Goal: Transaction & Acquisition: Download file/media

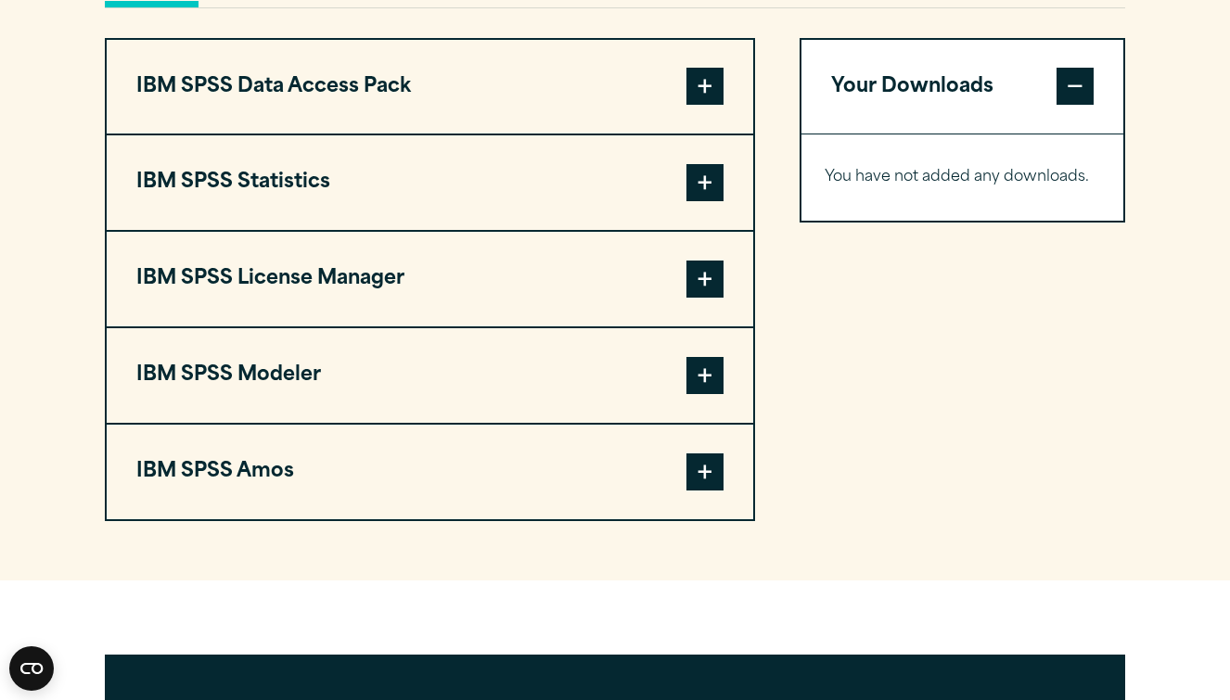
scroll to position [1442, 0]
click at [444, 230] on button "IBM SPSS Statistics" at bounding box center [430, 182] width 647 height 95
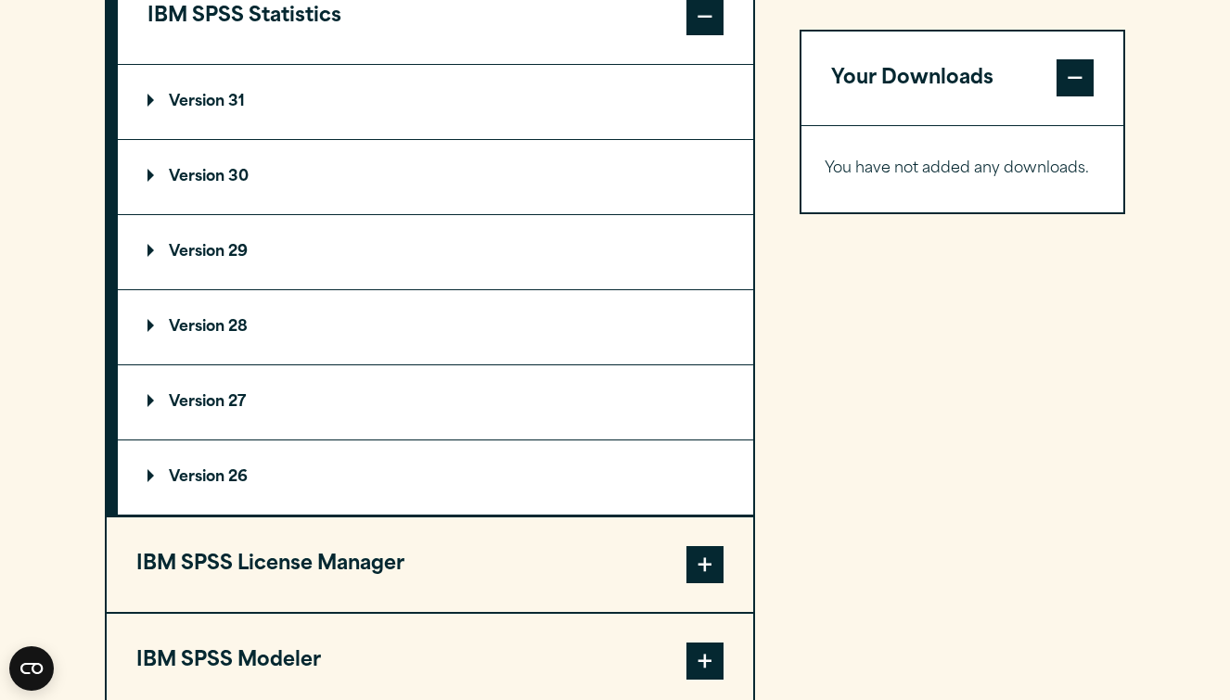
scroll to position [1603, 0]
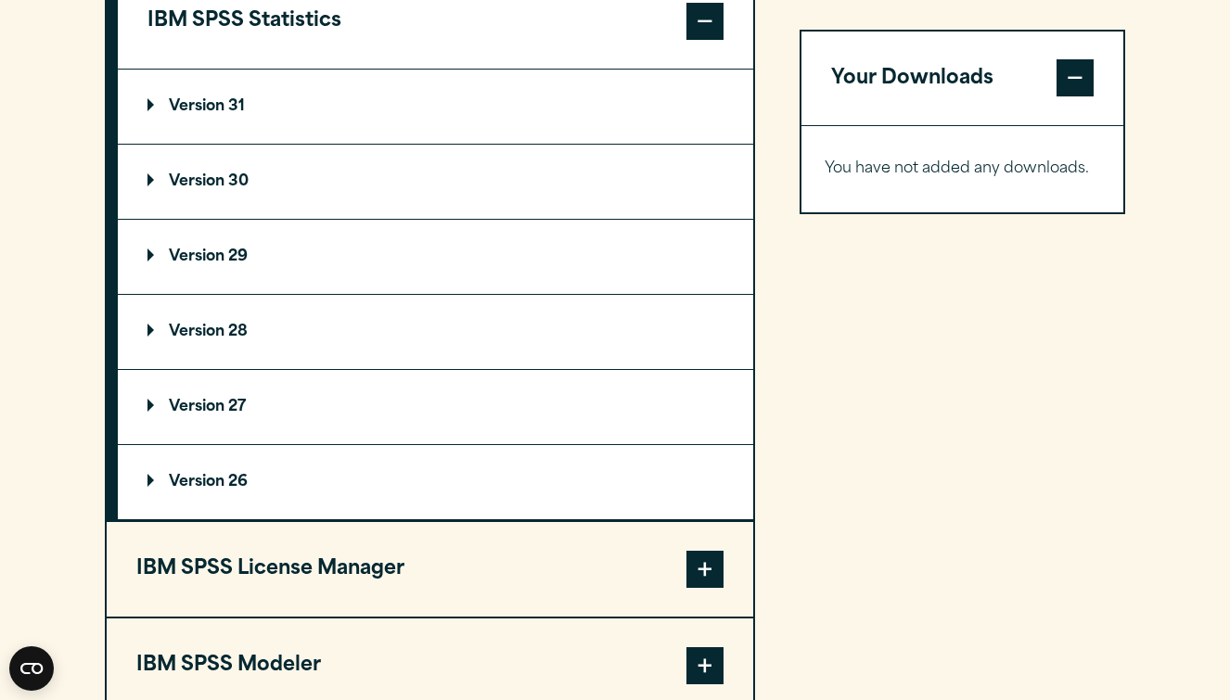
click at [337, 369] on summary "Version 28" at bounding box center [436, 332] width 636 height 74
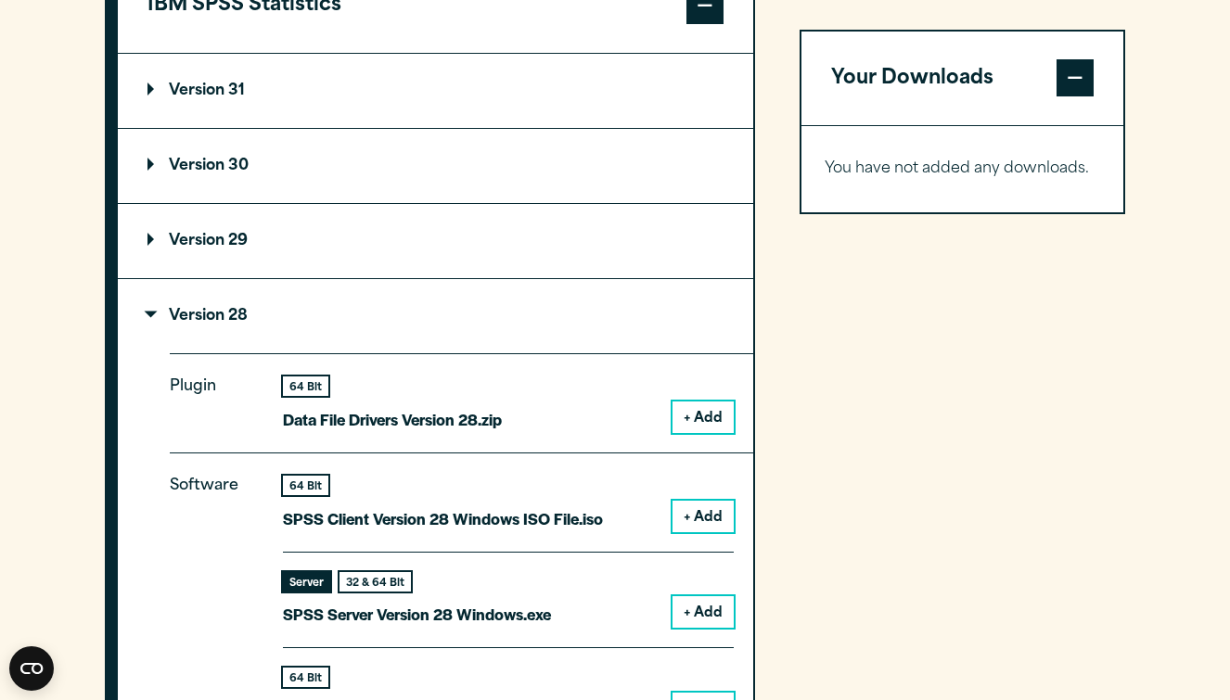
scroll to position [1553, 0]
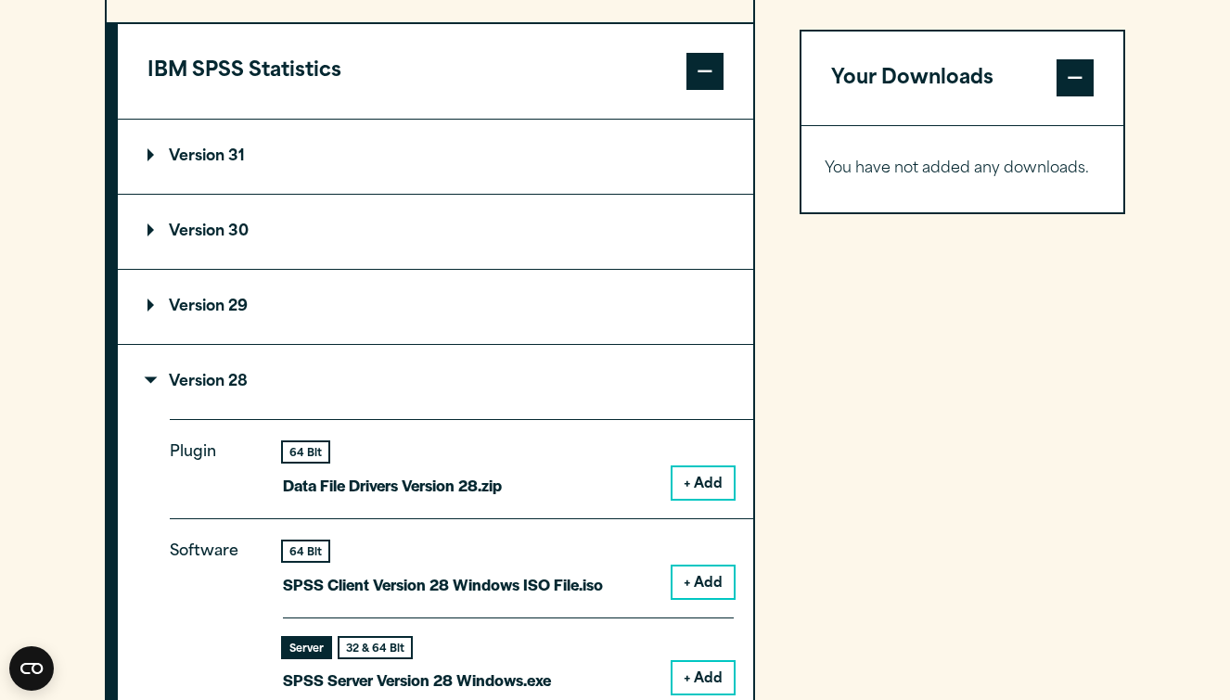
click at [351, 194] on summary "Version 31" at bounding box center [436, 157] width 636 height 74
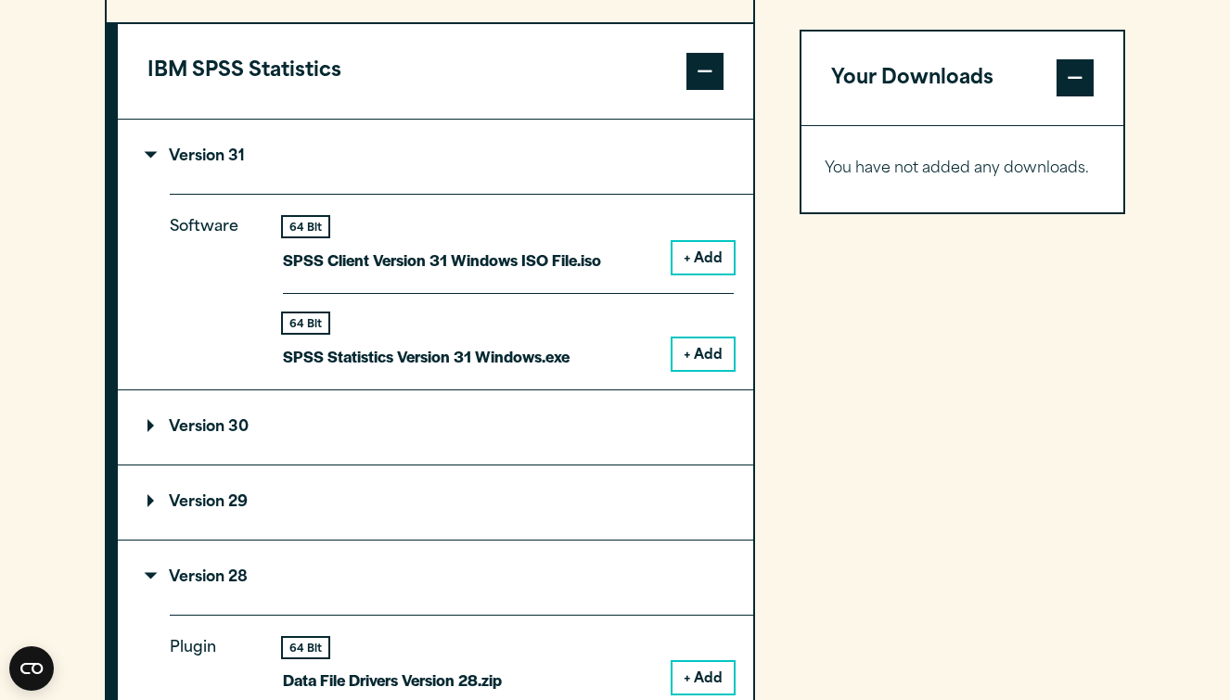
click at [361, 465] on summary "Version 30" at bounding box center [436, 428] width 636 height 74
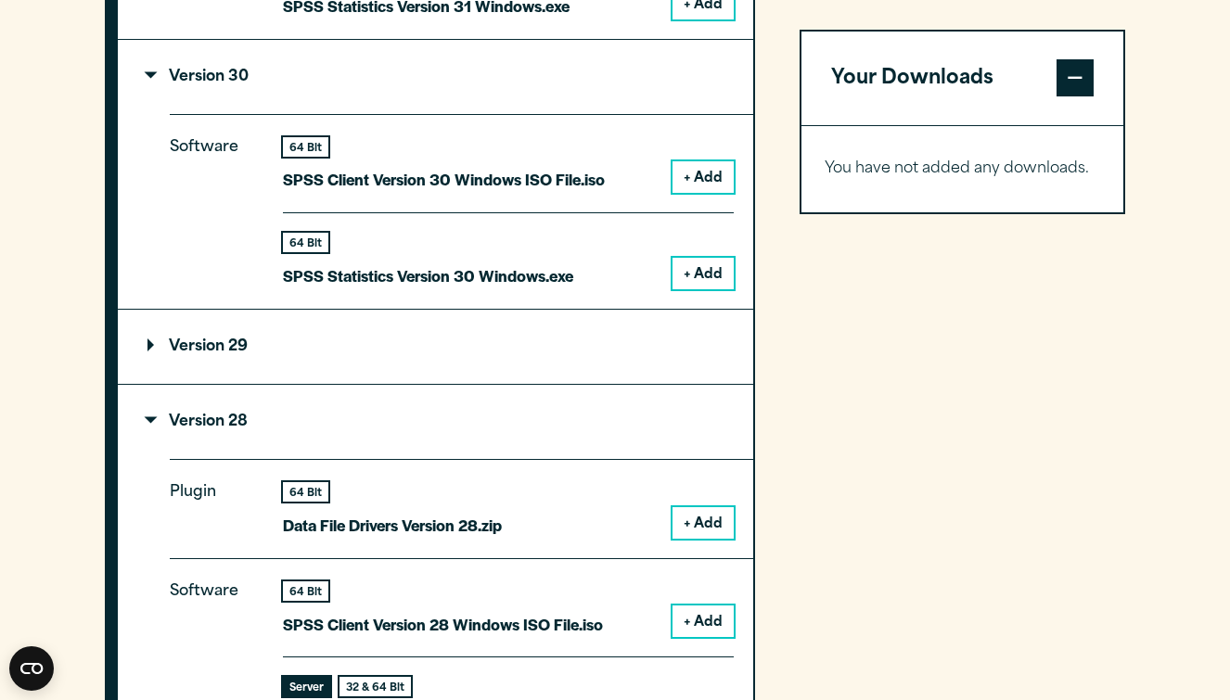
click at [361, 380] on summary "Version 29" at bounding box center [436, 347] width 636 height 74
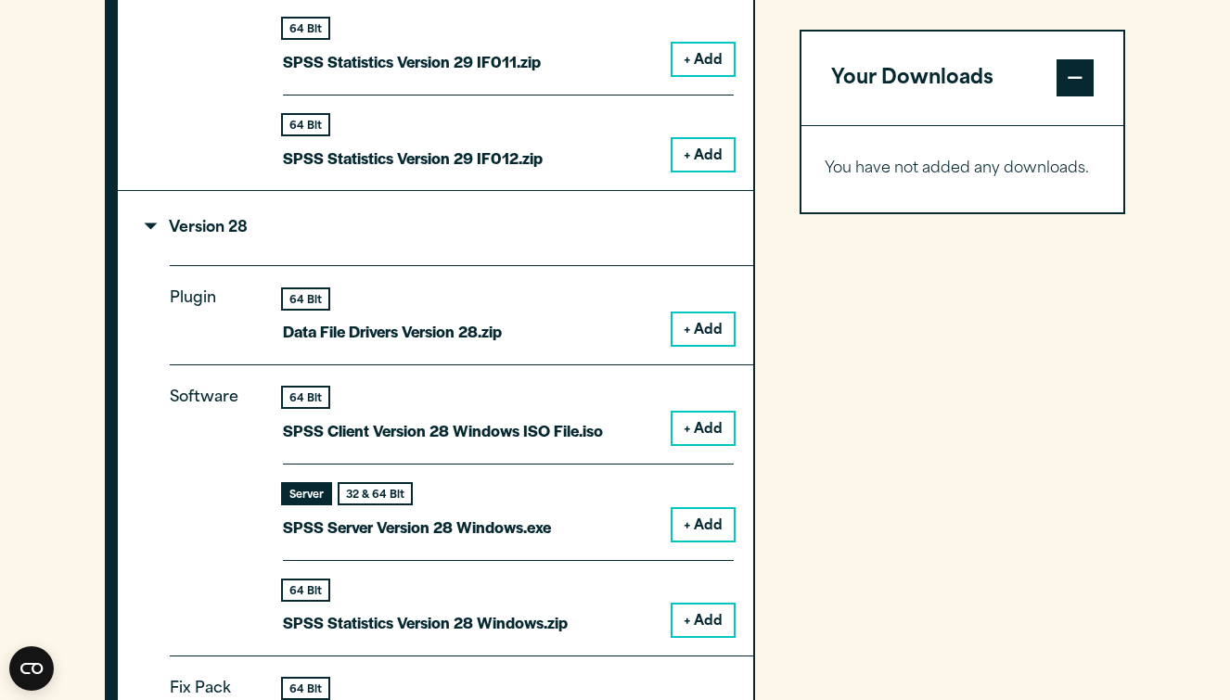
scroll to position [3566, 0]
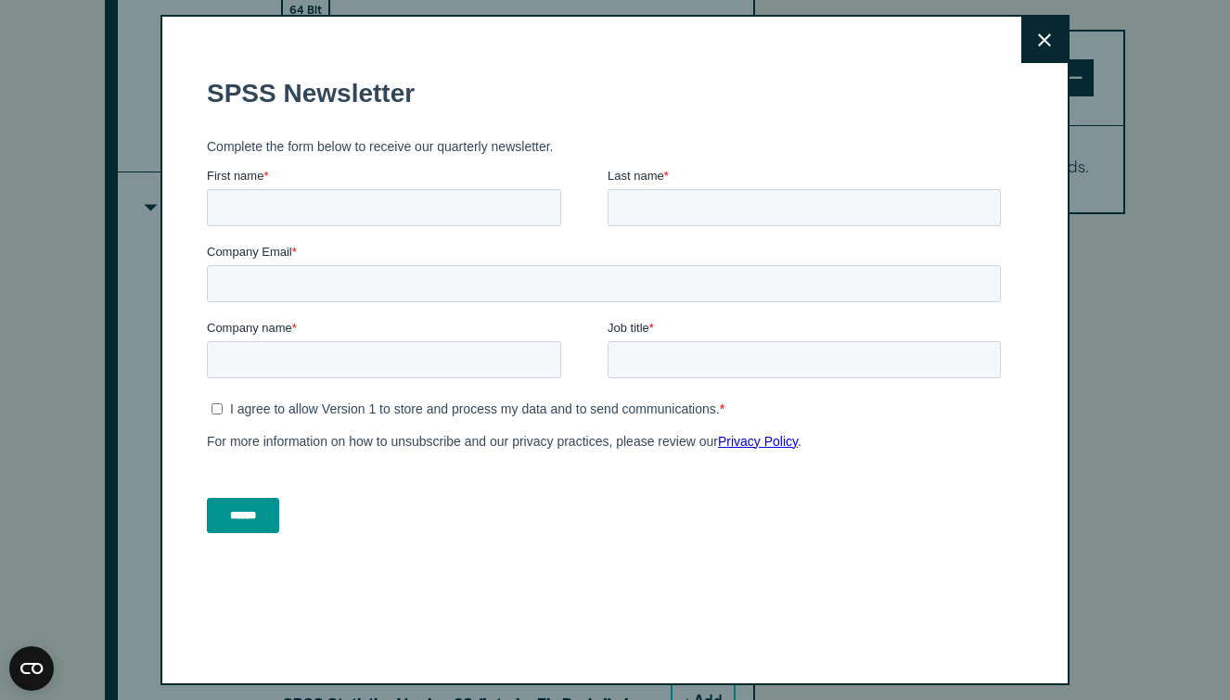
click at [1046, 42] on icon at bounding box center [1044, 40] width 13 height 14
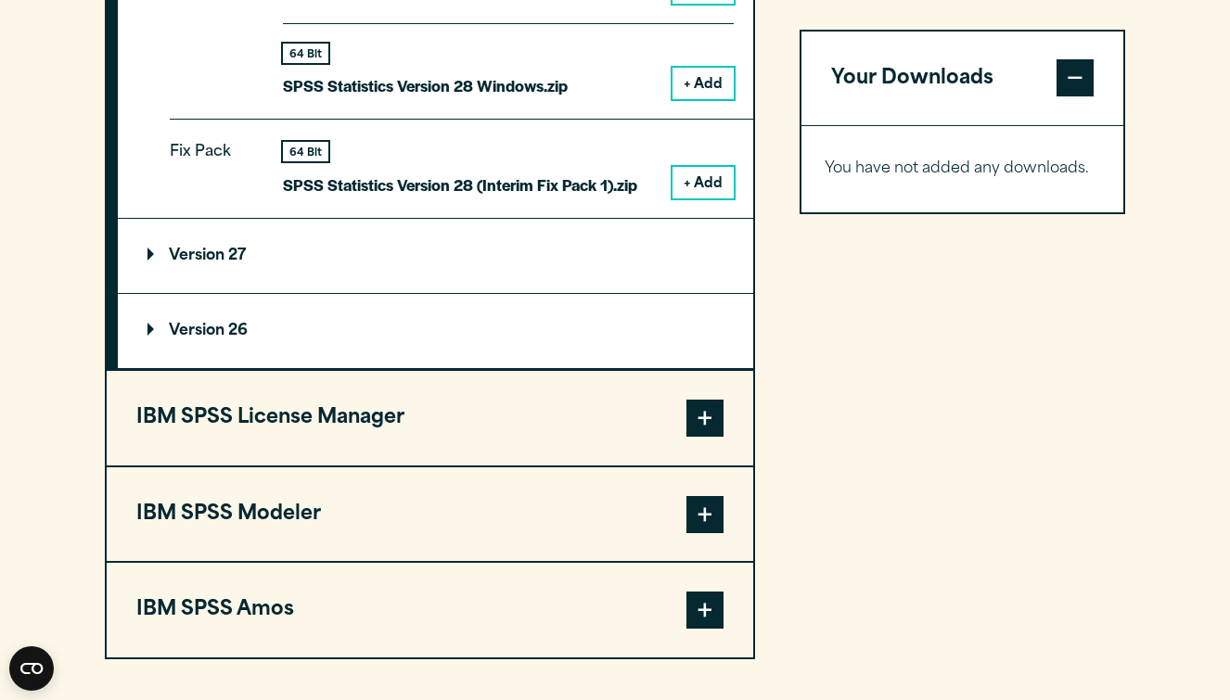
scroll to position [4120, 0]
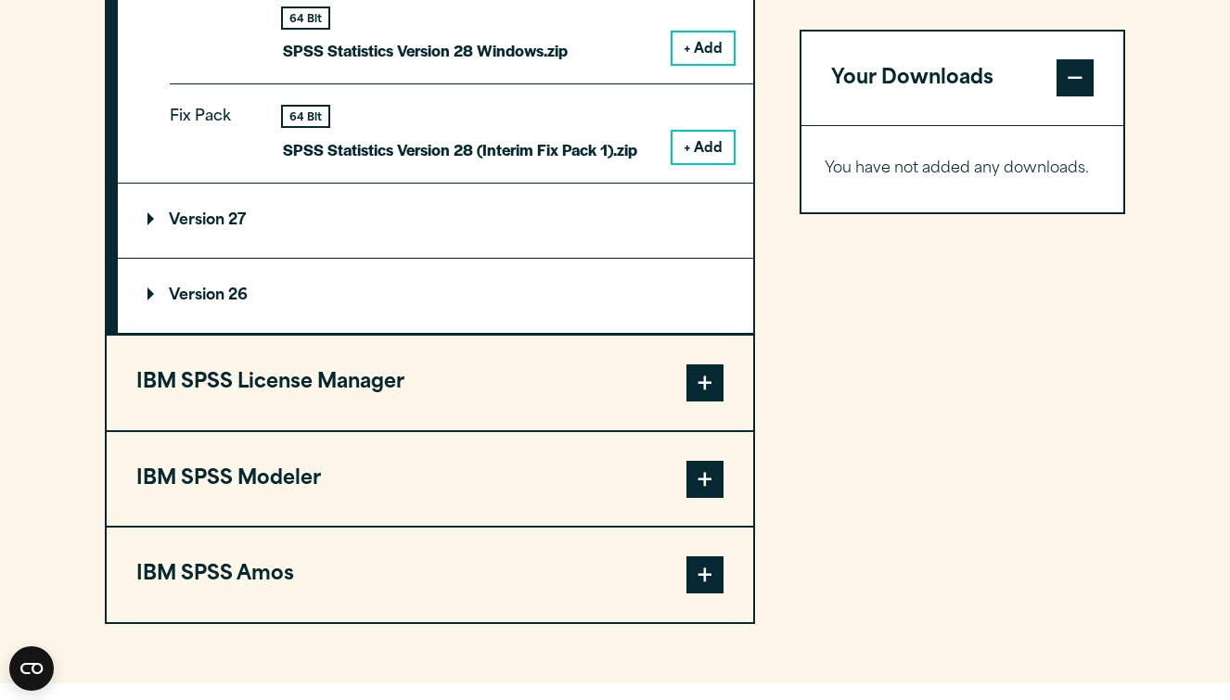
click at [312, 398] on button "IBM SPSS License Manager" at bounding box center [430, 383] width 647 height 95
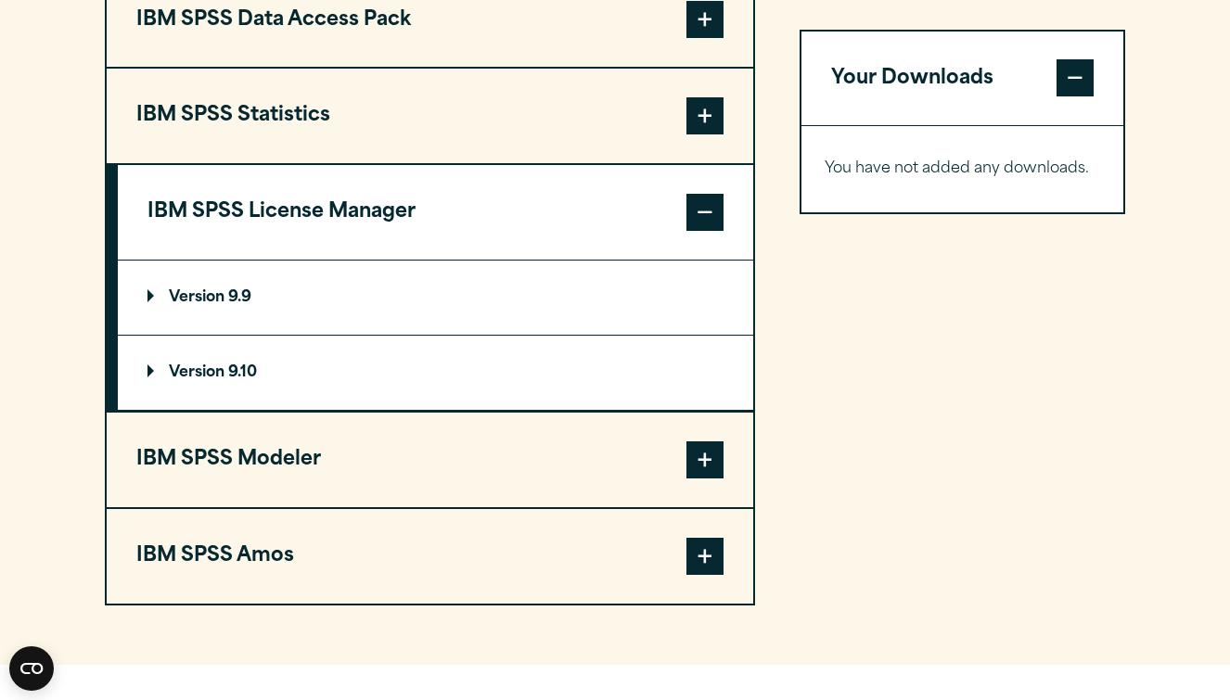
scroll to position [1509, 0]
click at [318, 162] on button "IBM SPSS Statistics" at bounding box center [430, 115] width 647 height 95
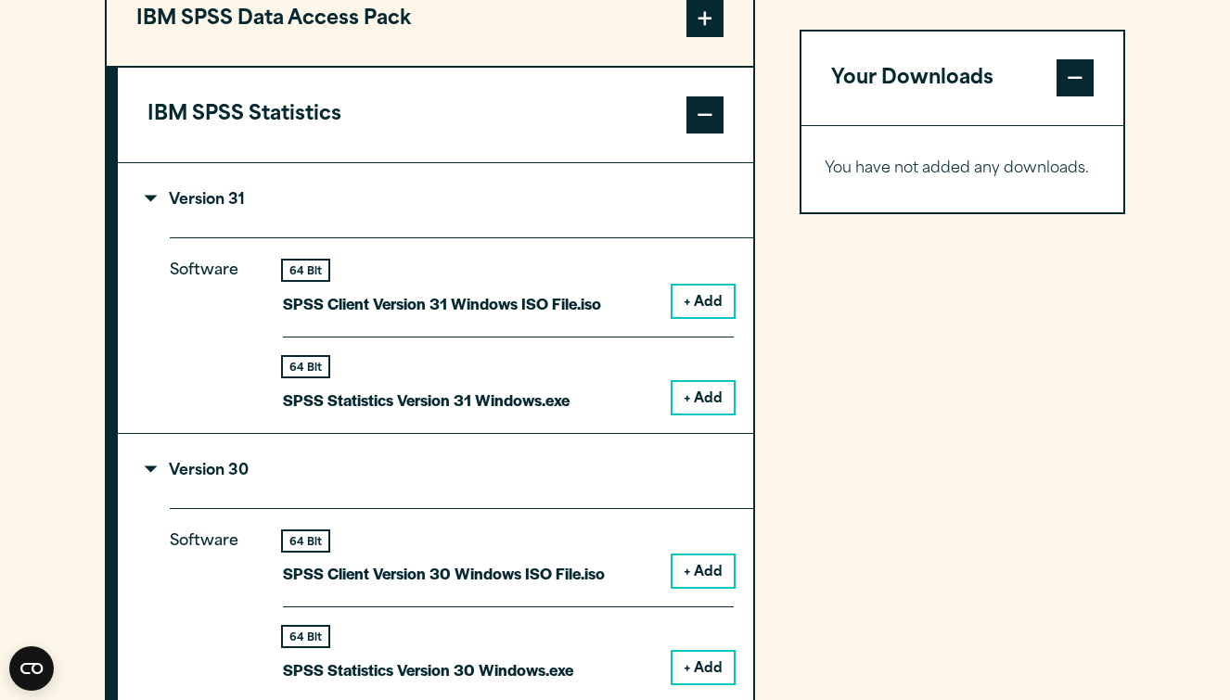
click at [360, 67] on button "IBM SPSS Data Access Pack" at bounding box center [430, 19] width 647 height 95
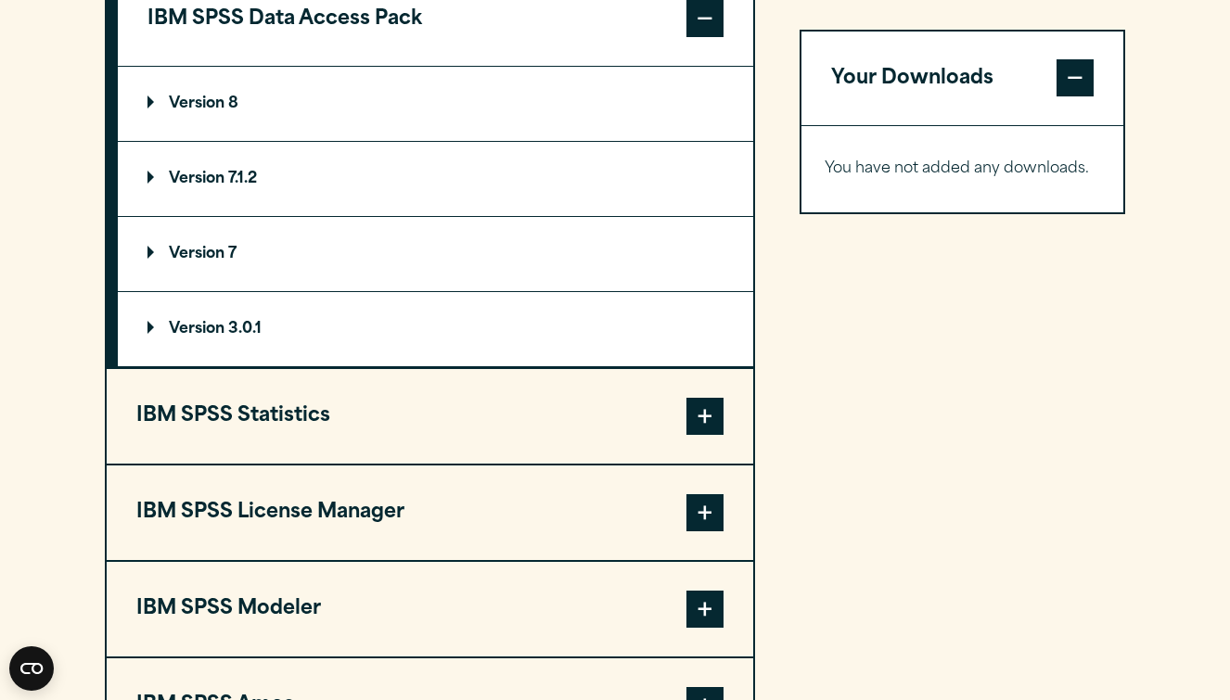
click at [360, 67] on button "IBM SPSS Data Access Pack" at bounding box center [436, 19] width 636 height 95
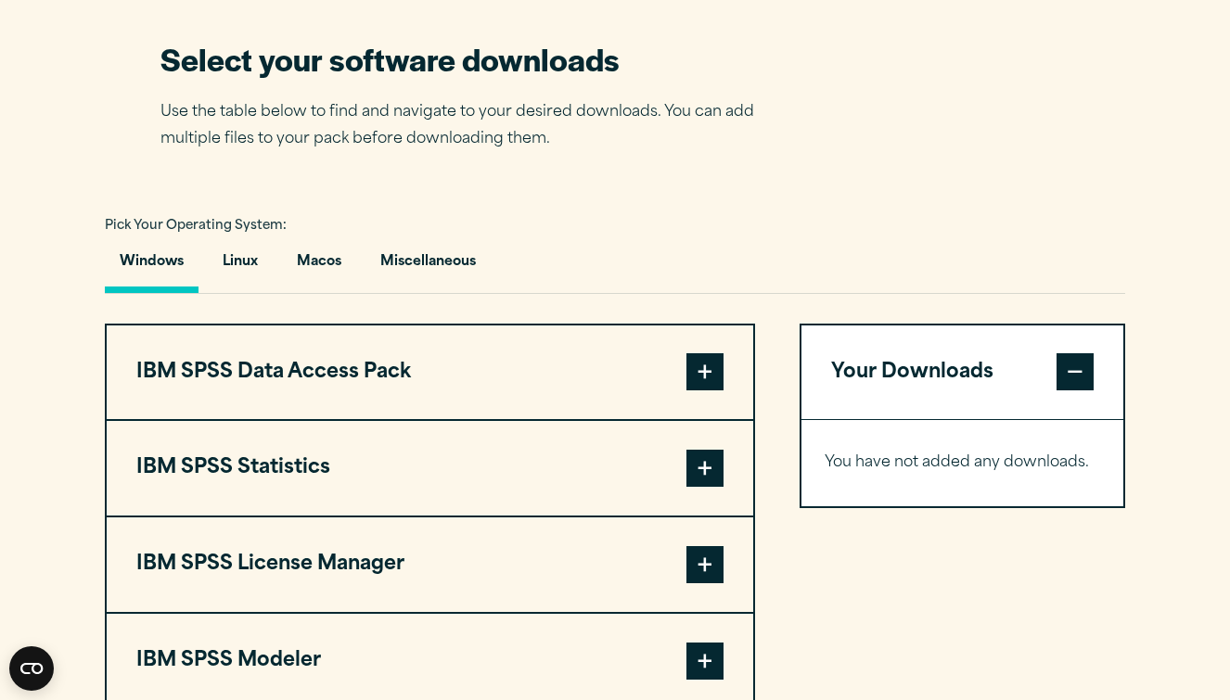
scroll to position [1165, 1]
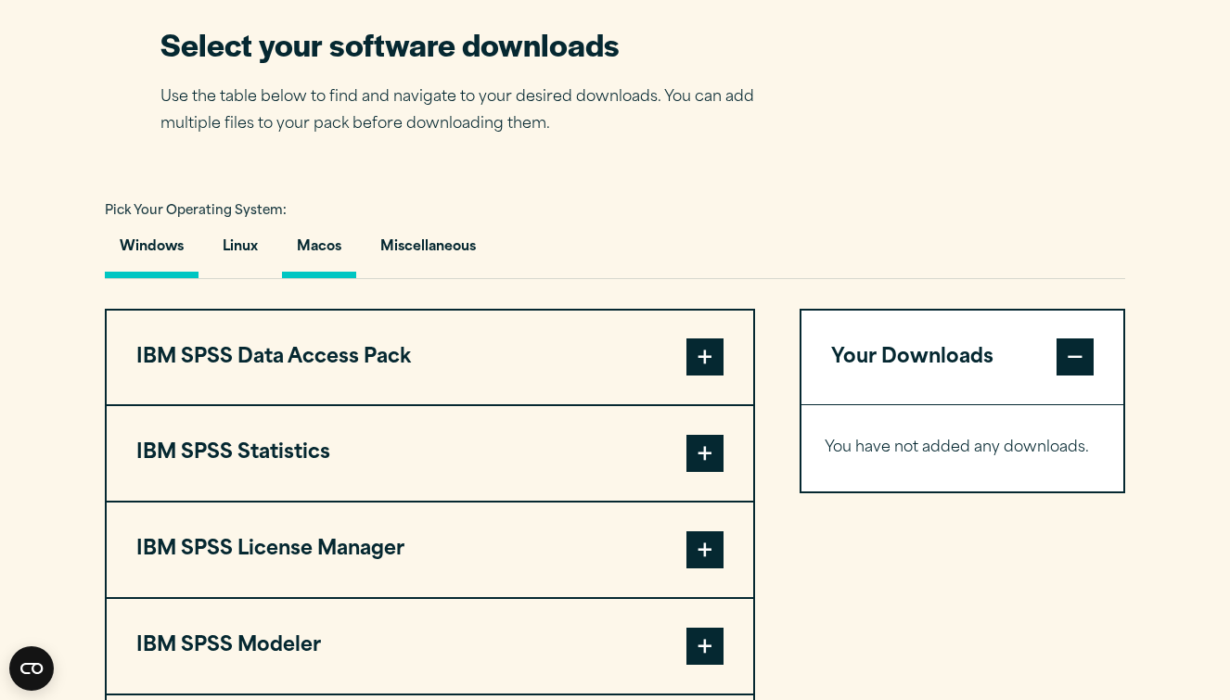
click at [334, 278] on button "Macos" at bounding box center [319, 251] width 74 height 53
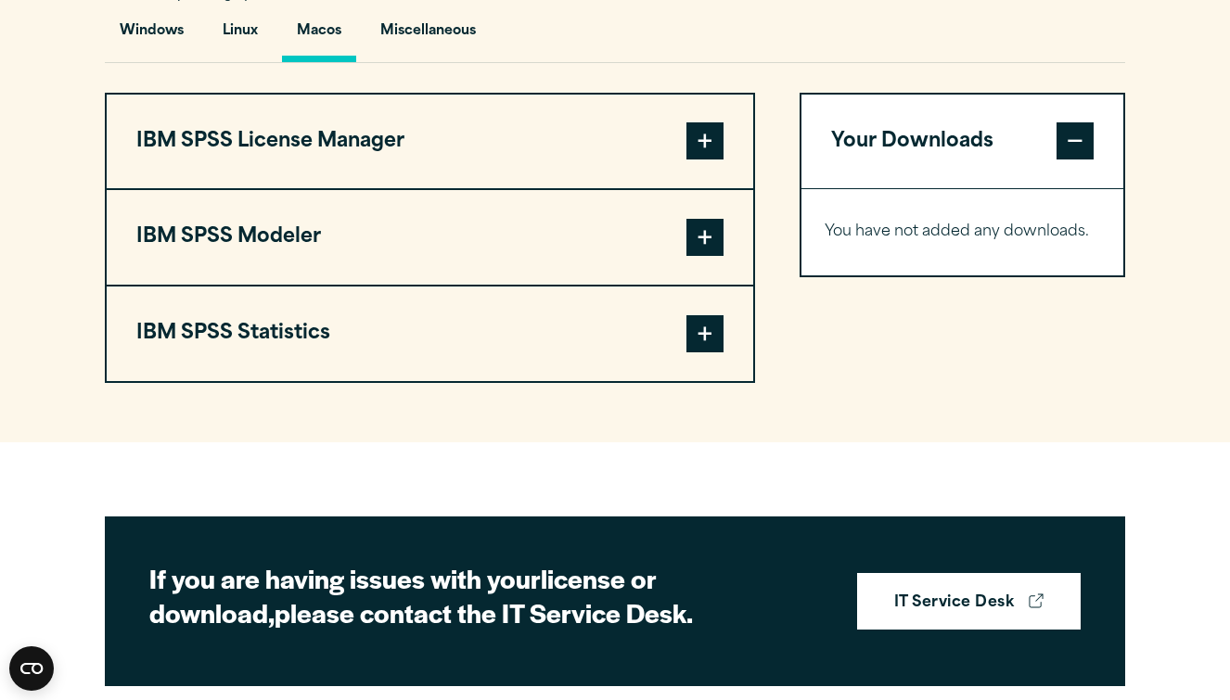
scroll to position [1408, 0]
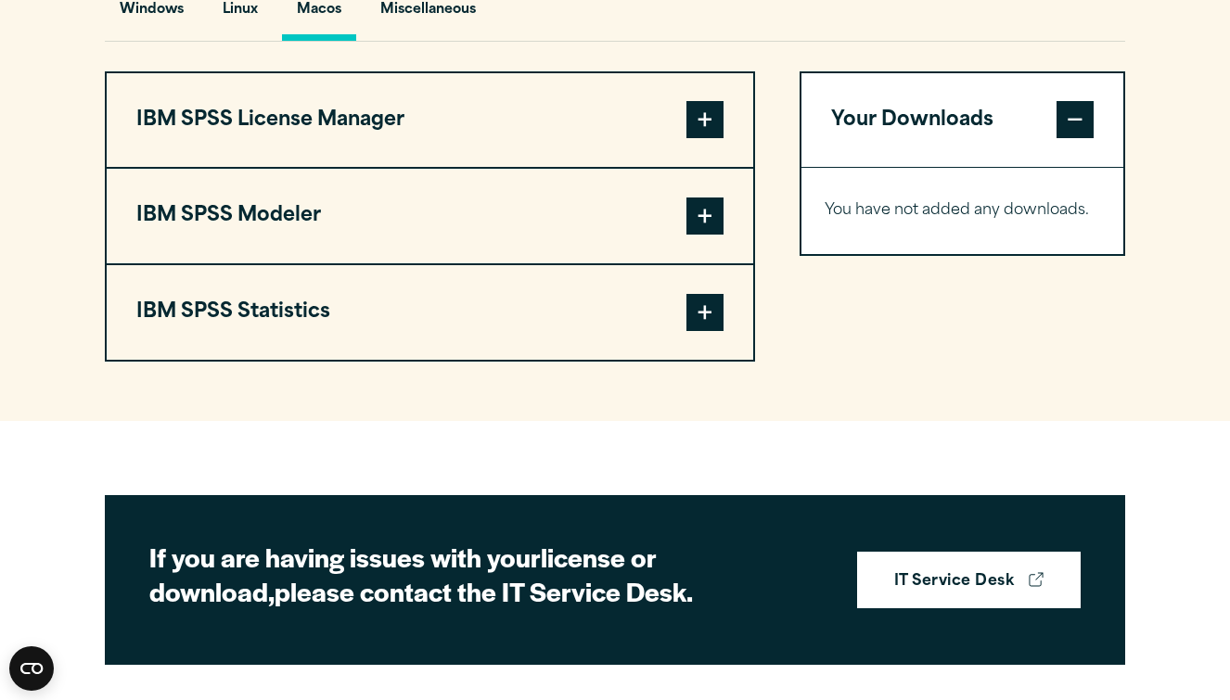
click at [327, 353] on button "IBM SPSS Statistics" at bounding box center [430, 312] width 647 height 95
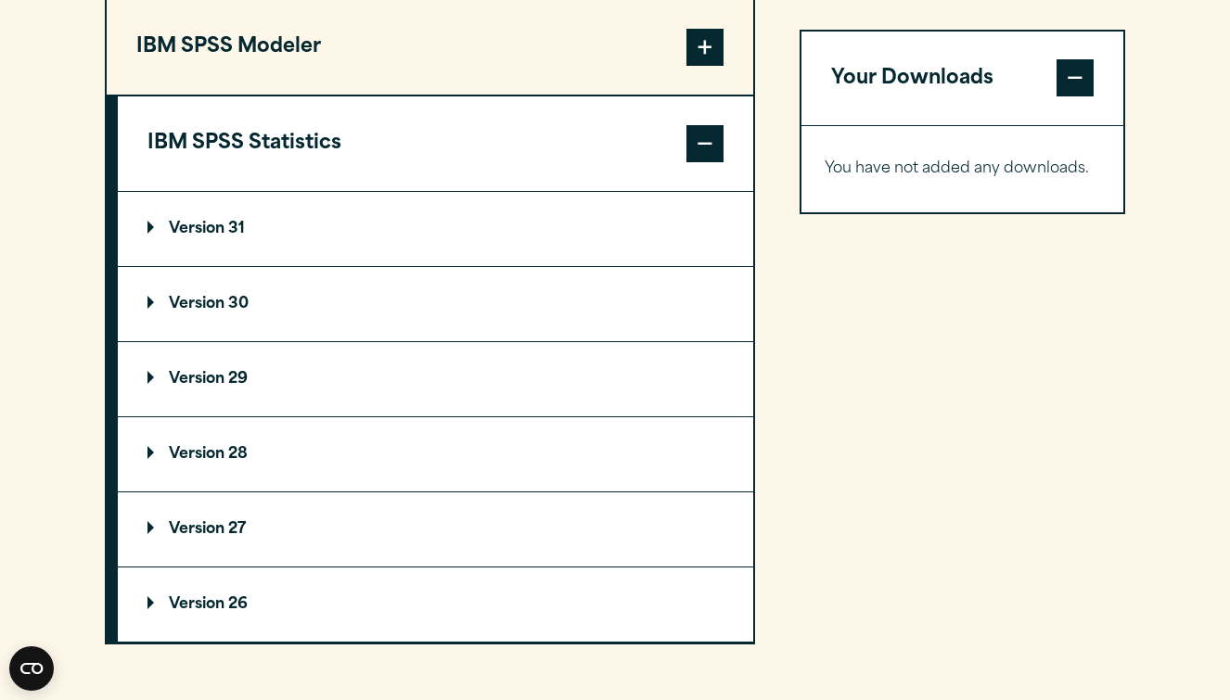
scroll to position [1627, 0]
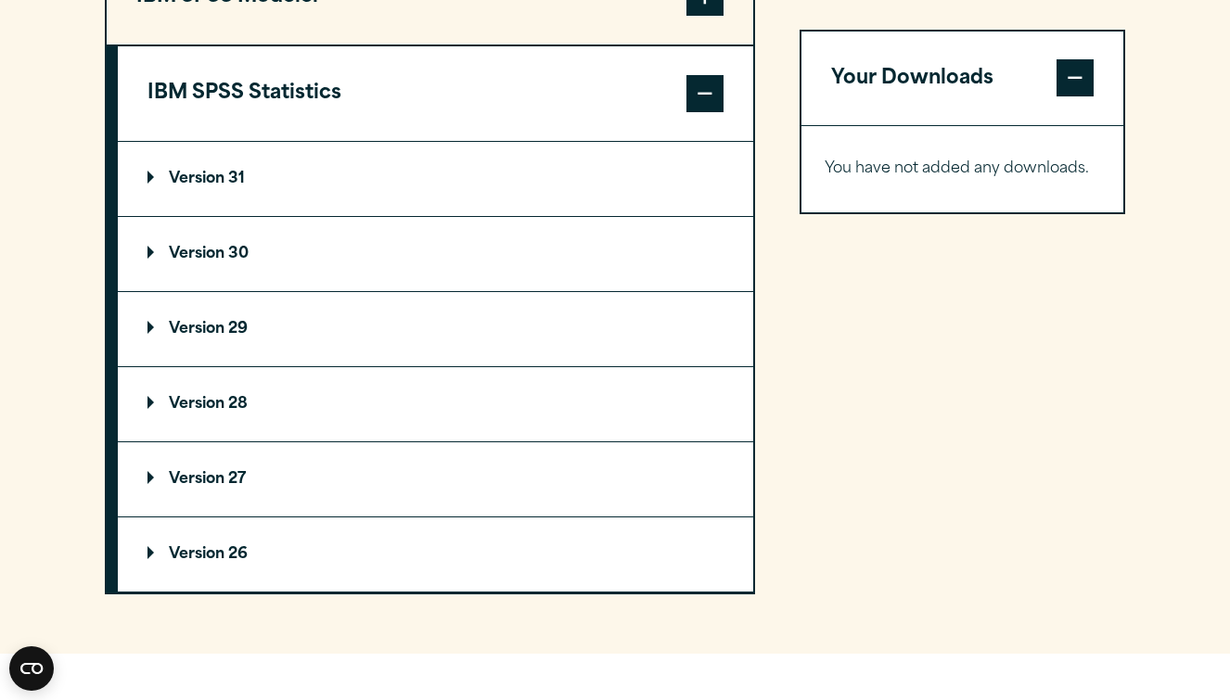
click at [308, 216] on summary "Version 31" at bounding box center [436, 179] width 636 height 74
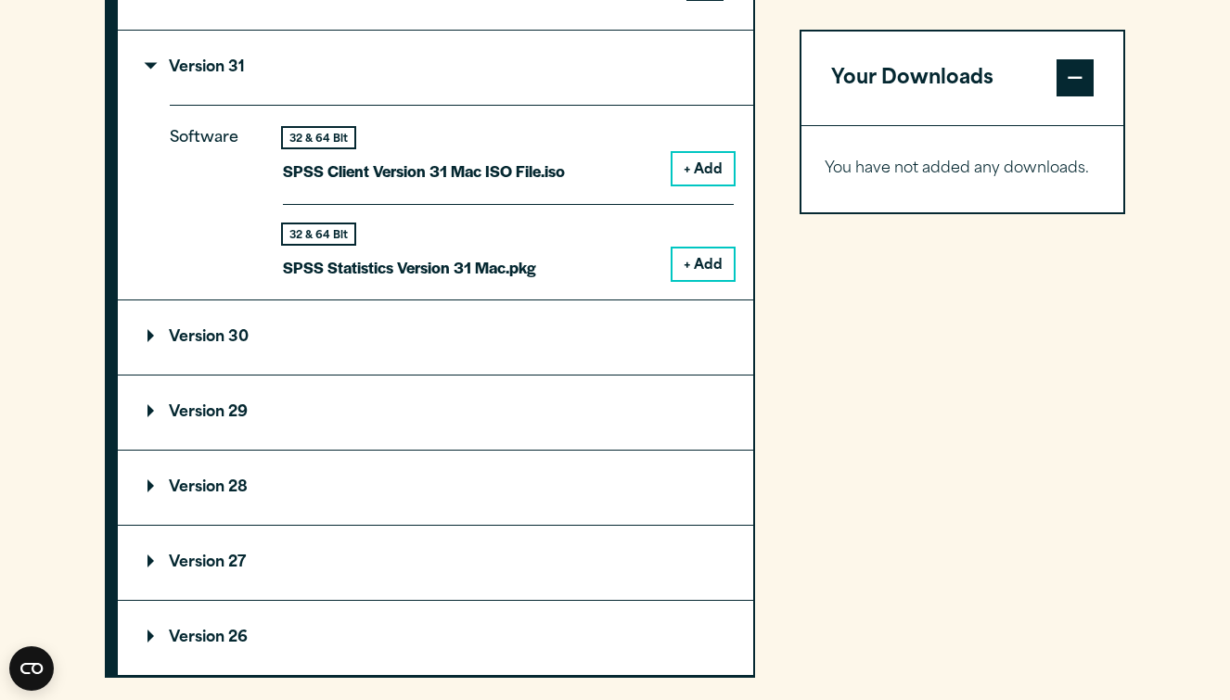
scroll to position [1757, 0]
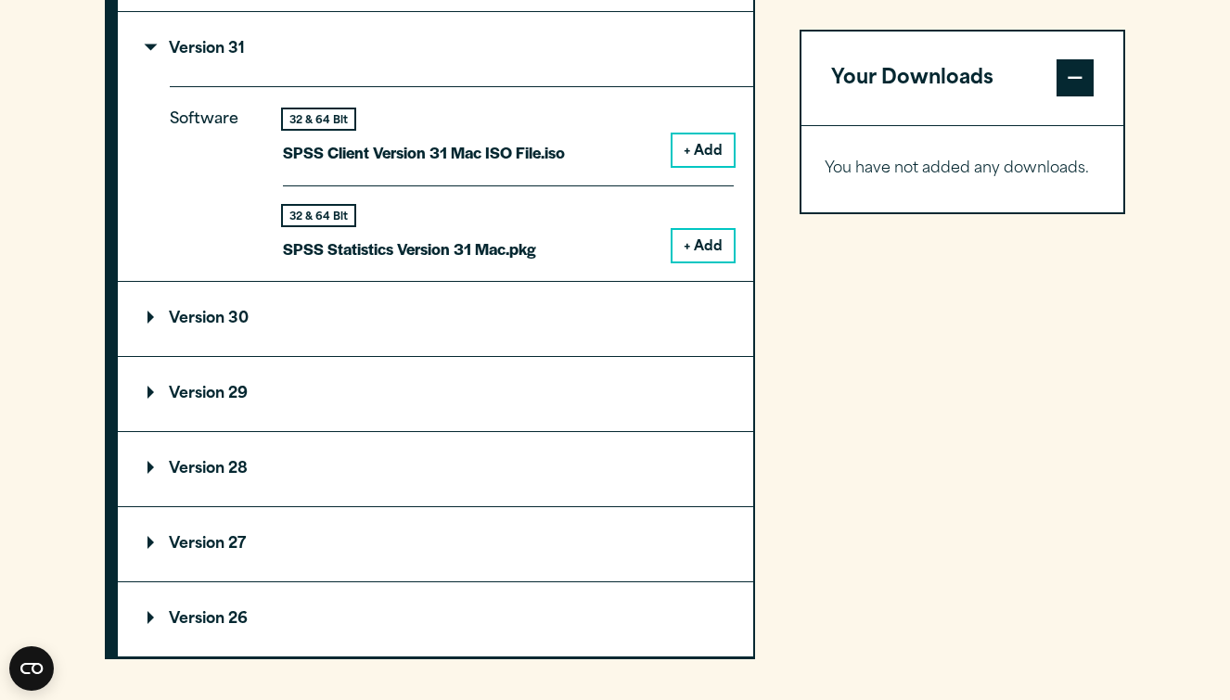
click at [710, 166] on button "+ Add" at bounding box center [703, 151] width 61 height 32
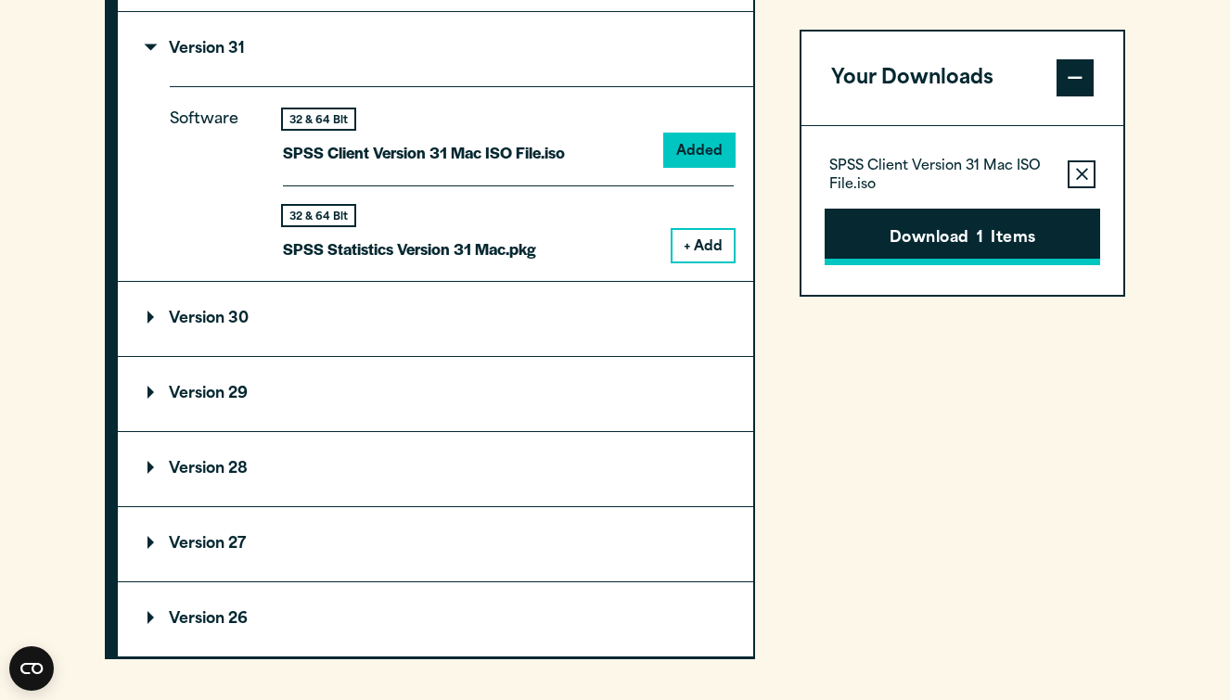
click at [867, 243] on button "Download 1 Items" at bounding box center [963, 238] width 276 height 58
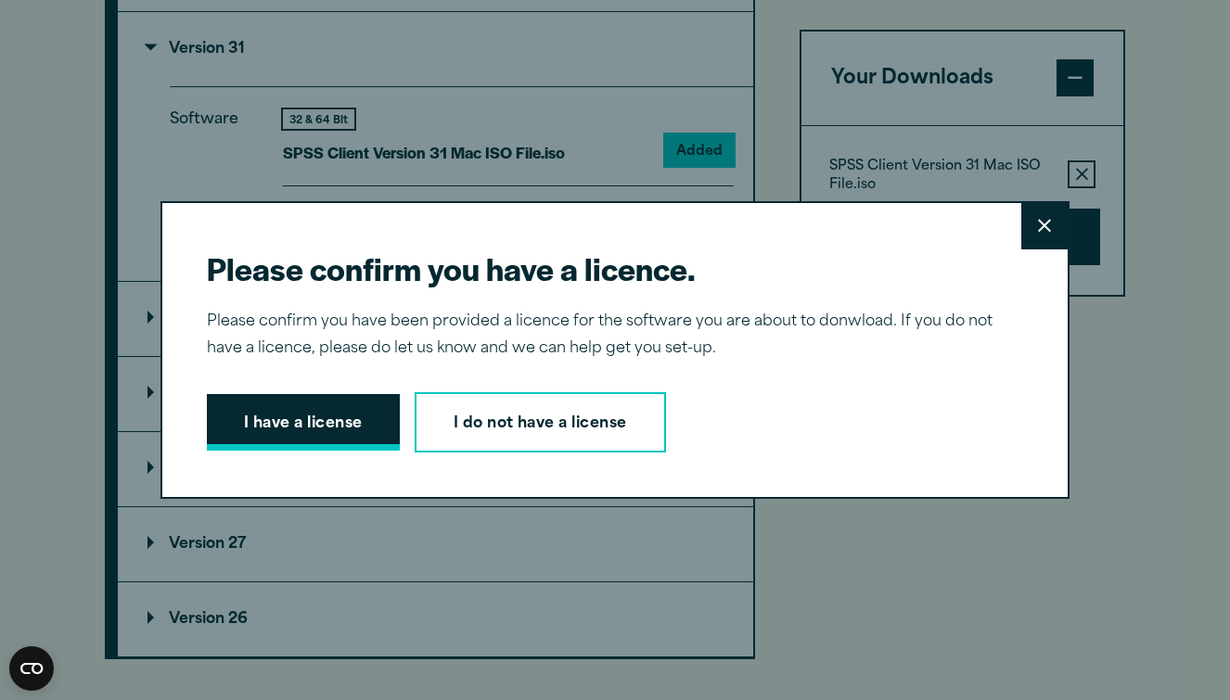
click at [326, 436] on button "I have a license" at bounding box center [303, 423] width 193 height 58
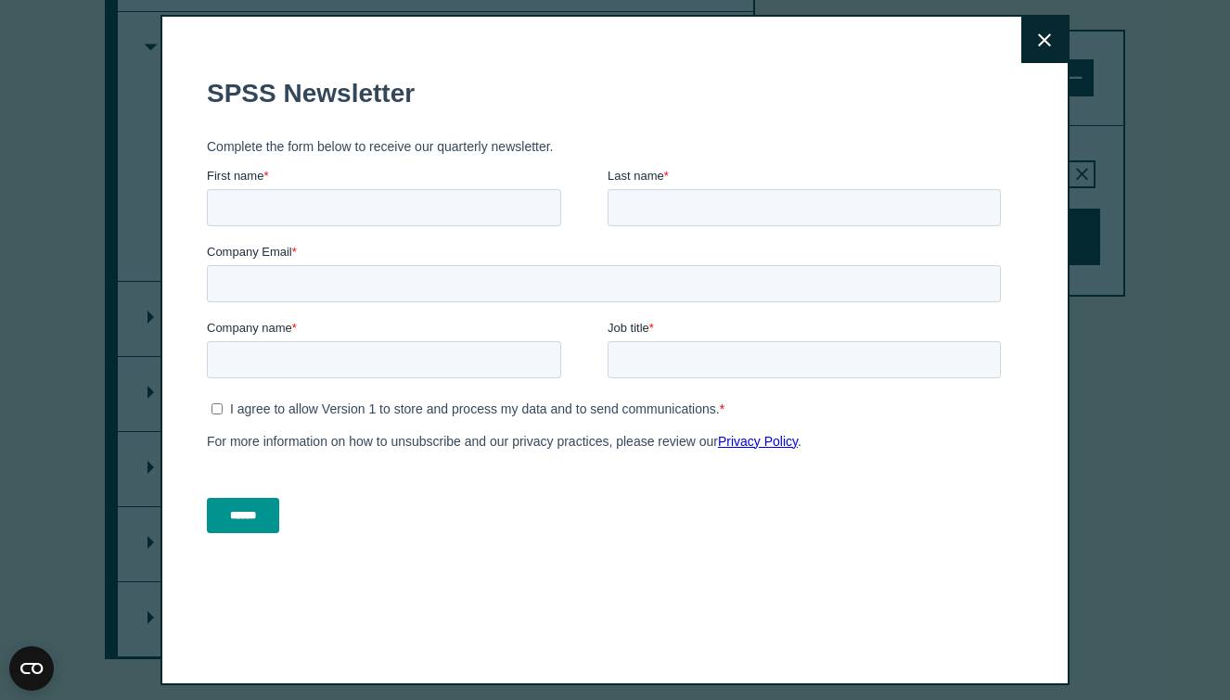
click at [1055, 40] on button "Close" at bounding box center [1044, 40] width 46 height 46
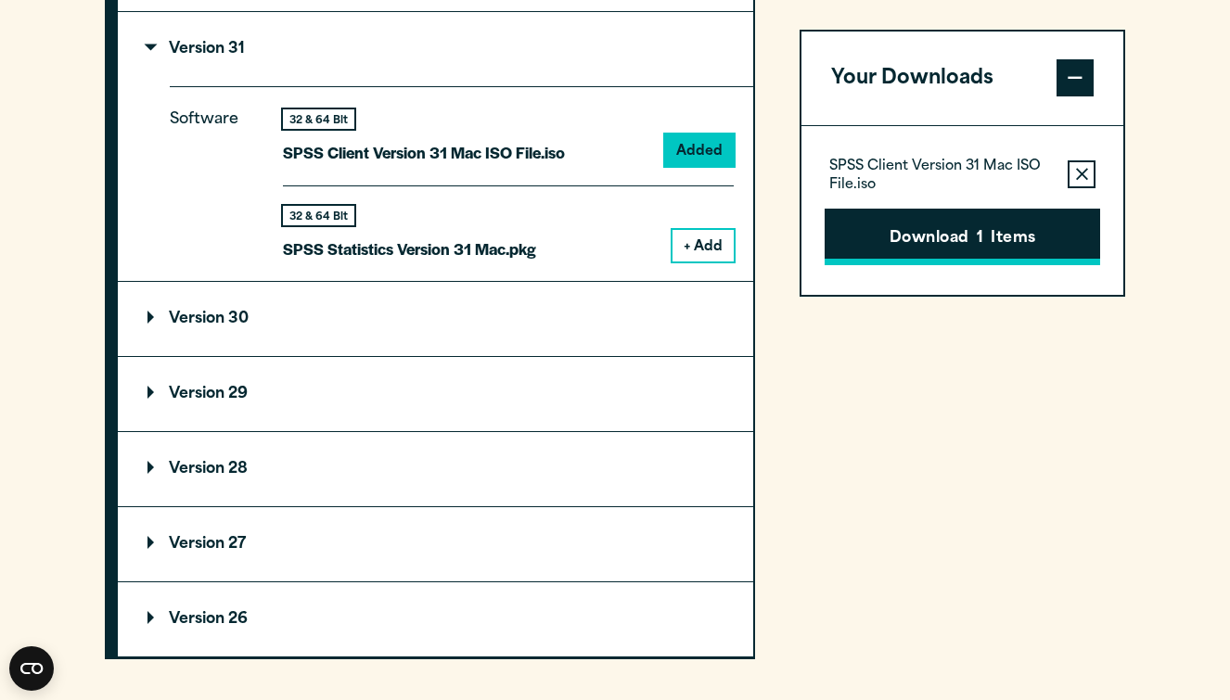
click at [923, 254] on button "Download 1 Items" at bounding box center [963, 238] width 276 height 58
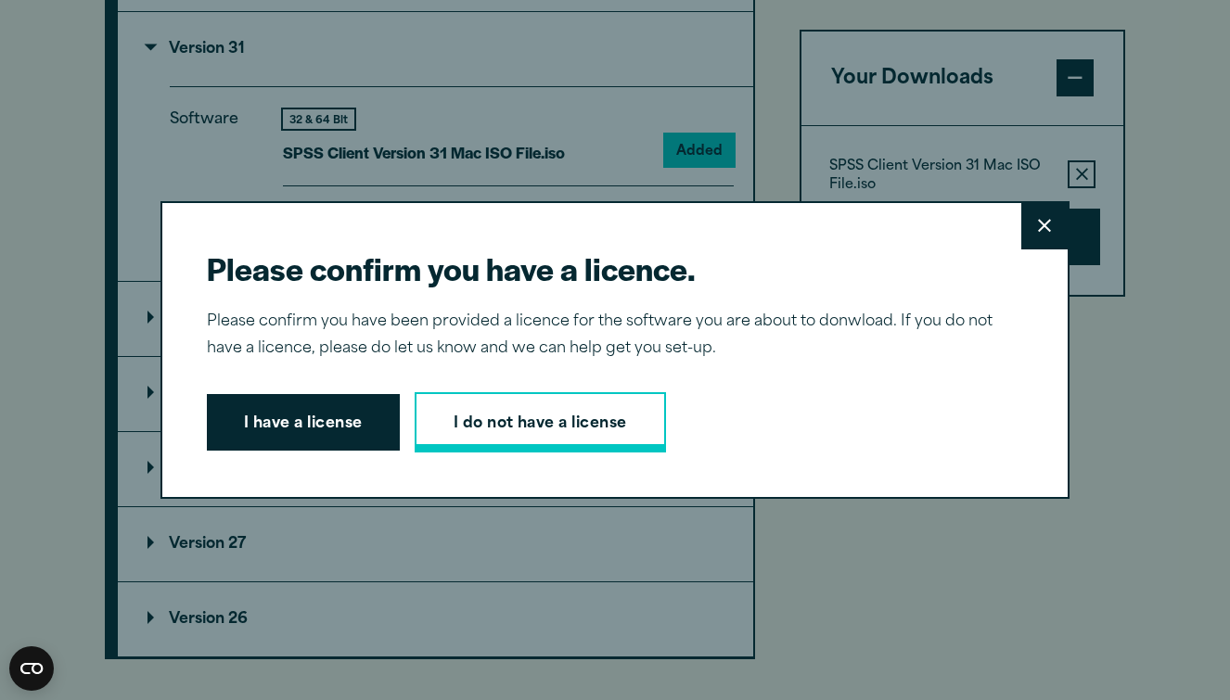
click at [553, 412] on link "I do not have a license" at bounding box center [540, 422] width 251 height 61
click at [1044, 215] on button "Close" at bounding box center [1044, 226] width 46 height 46
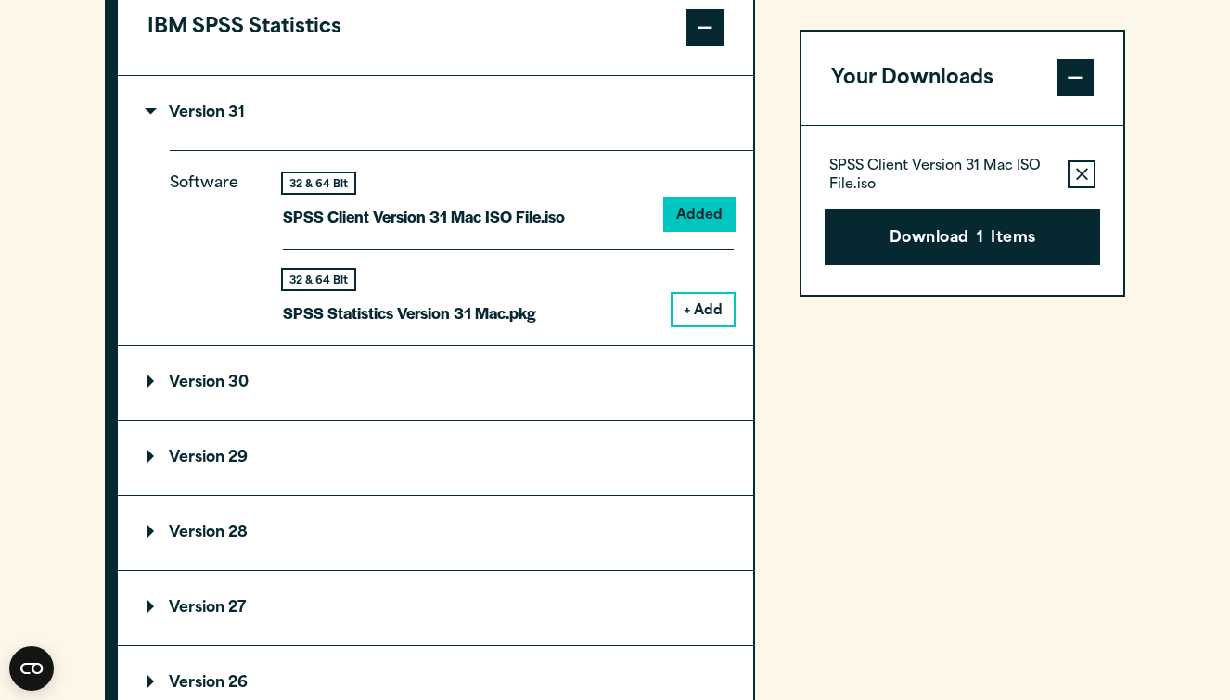
scroll to position [1689, 0]
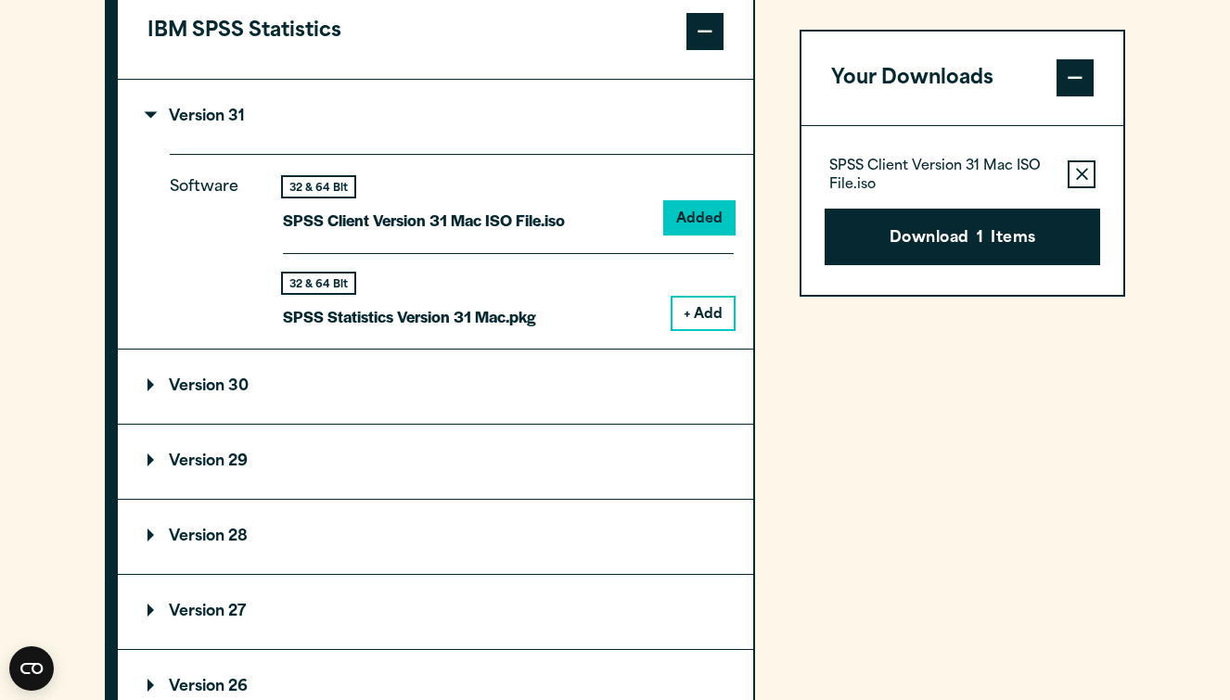
click at [718, 329] on button "+ Add" at bounding box center [703, 314] width 61 height 32
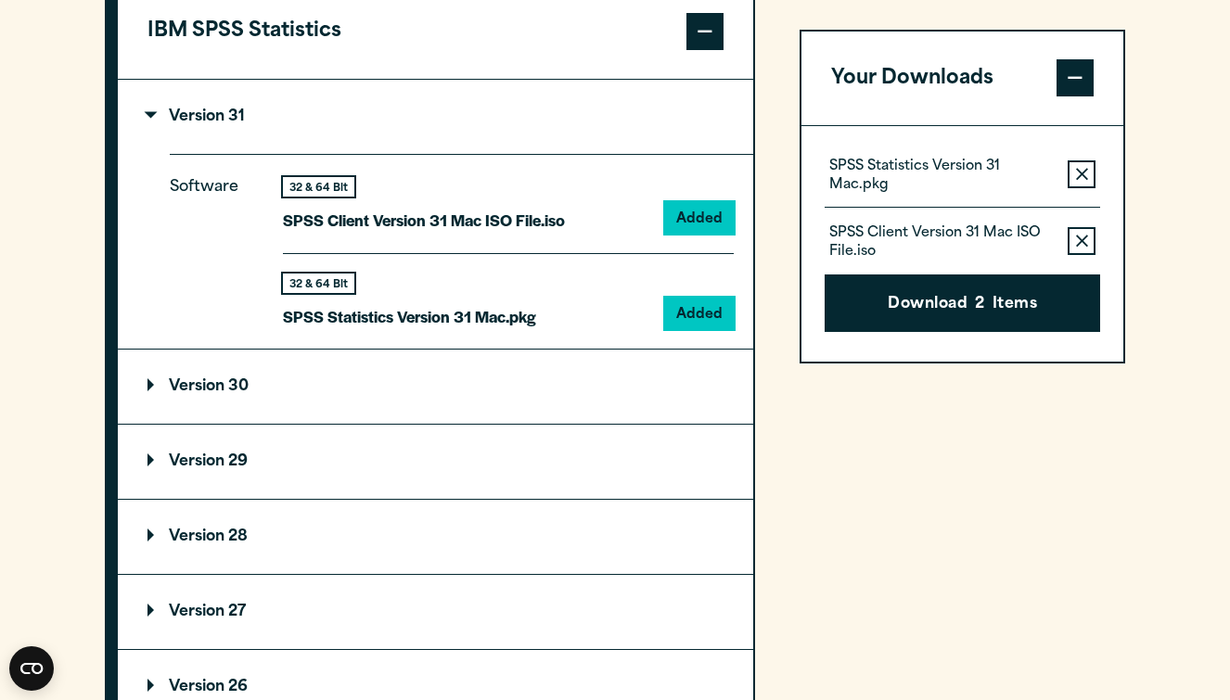
click at [1079, 238] on icon "button" at bounding box center [1082, 242] width 12 height 12
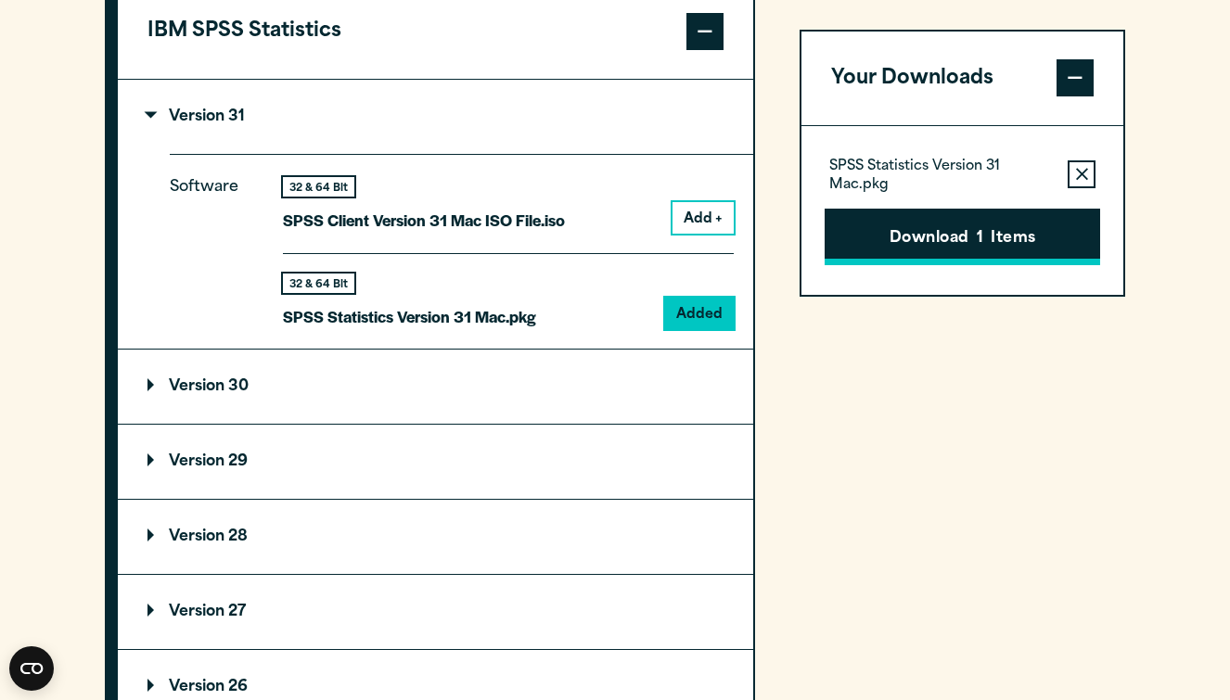
click at [900, 249] on button "Download 1 Items" at bounding box center [963, 238] width 276 height 58
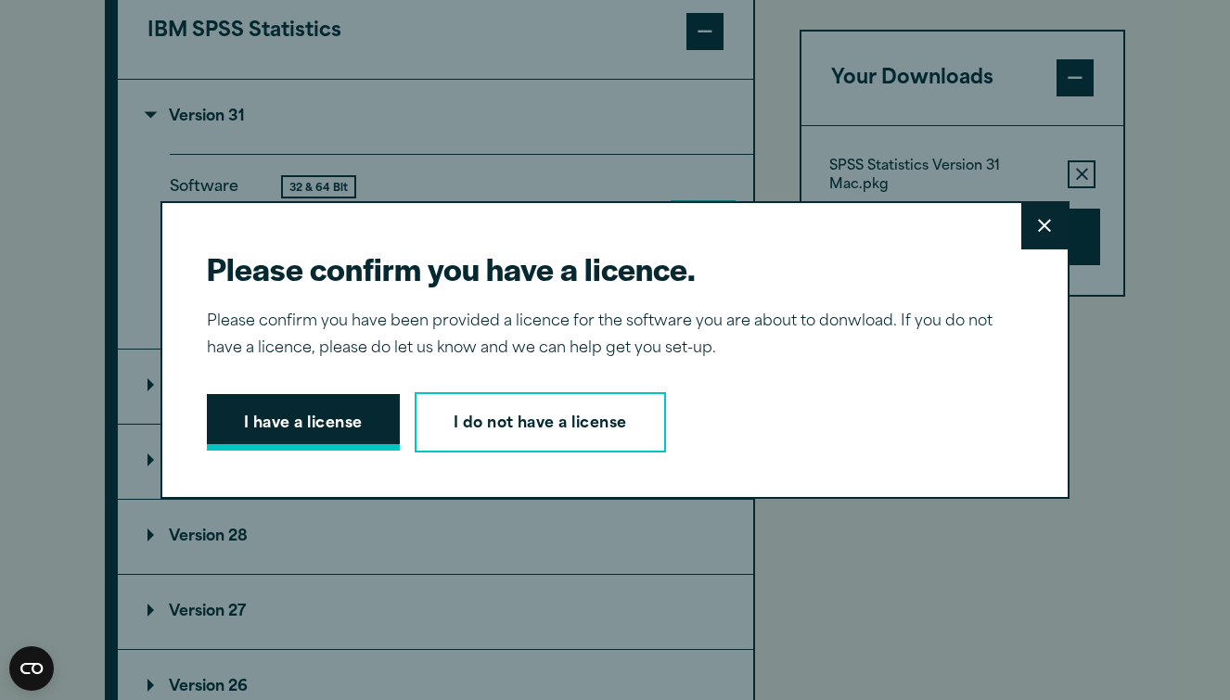
click at [313, 416] on button "I have a license" at bounding box center [303, 423] width 193 height 58
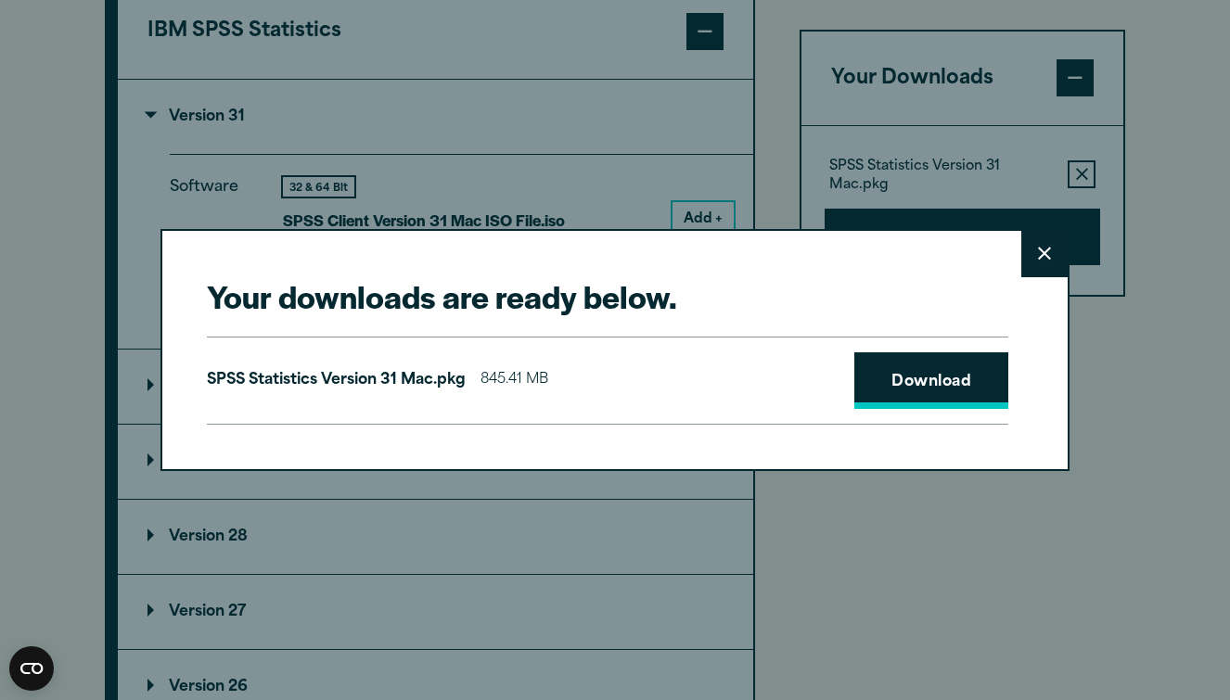
click at [972, 375] on link "Download" at bounding box center [931, 382] width 154 height 58
click at [772, 368] on div "SPSS Statistics Version 31 Mac.pkg 845.41 MB Download" at bounding box center [608, 381] width 802 height 89
click at [1050, 250] on button "Close" at bounding box center [1044, 254] width 46 height 46
